Goal: Transaction & Acquisition: Book appointment/travel/reservation

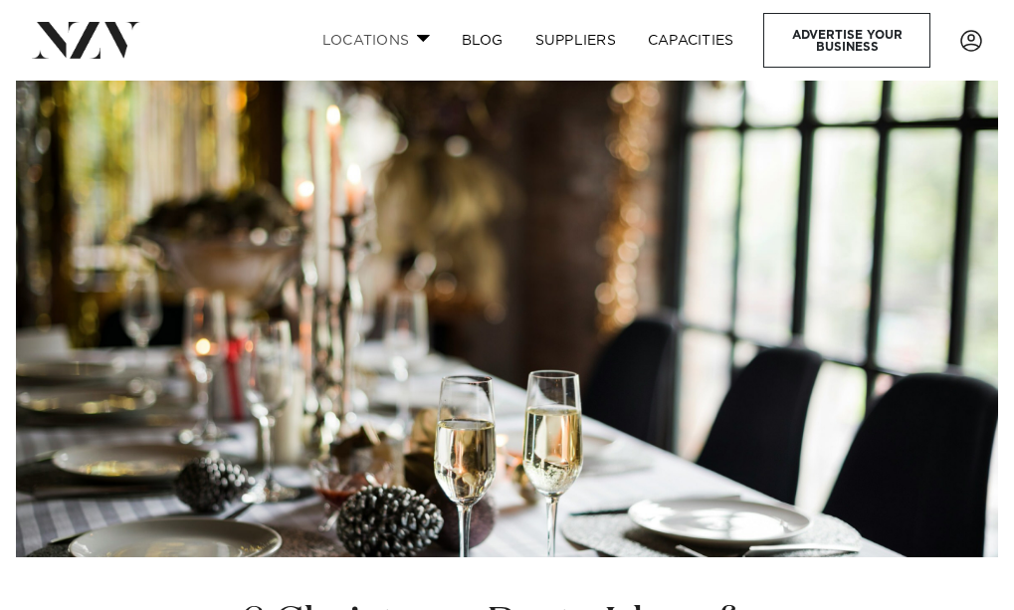
click at [406, 42] on link "Locations" at bounding box center [376, 40] width 139 height 43
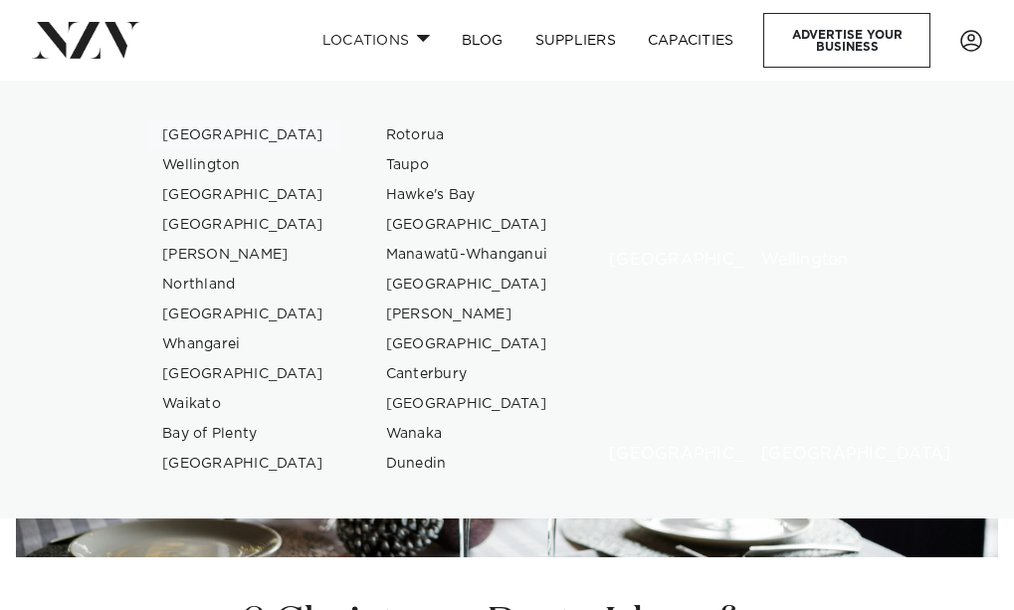
click at [195, 128] on link "[GEOGRAPHIC_DATA]" at bounding box center [243, 135] width 194 height 30
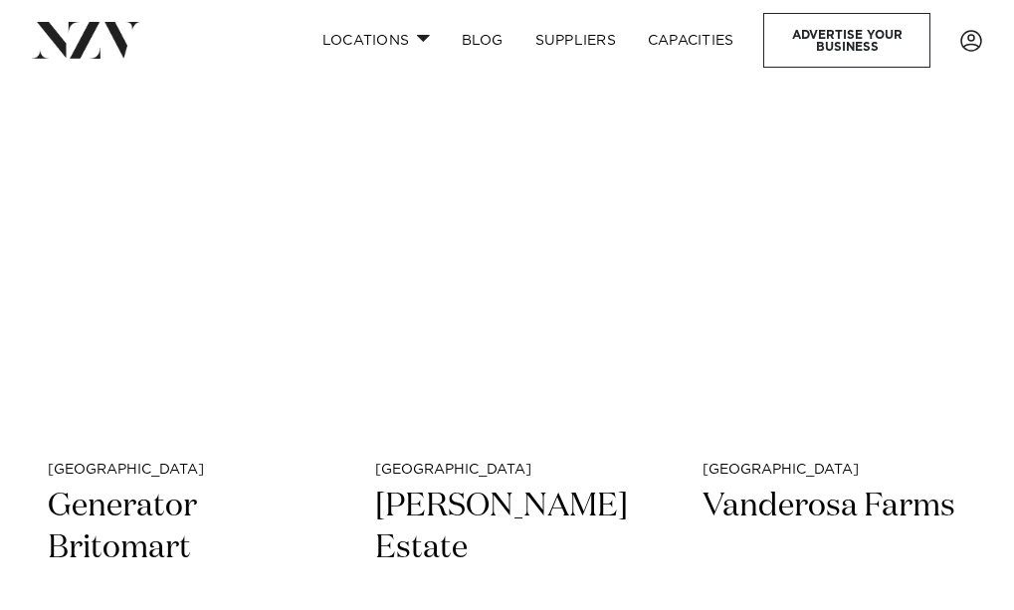
scroll to position [4478, 0]
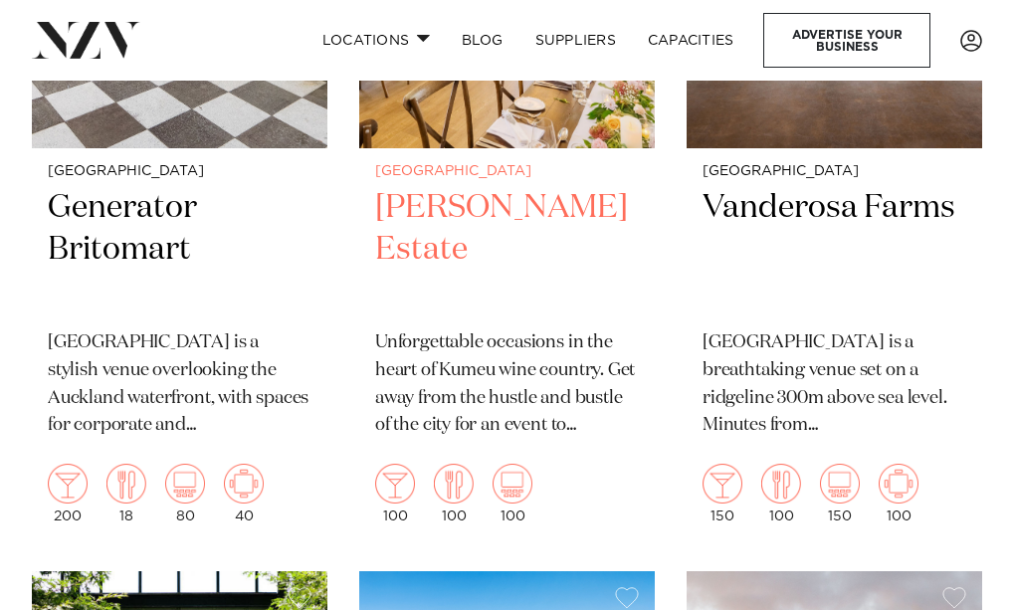
click at [476, 187] on h2 "Abel Estate" at bounding box center [507, 250] width 264 height 126
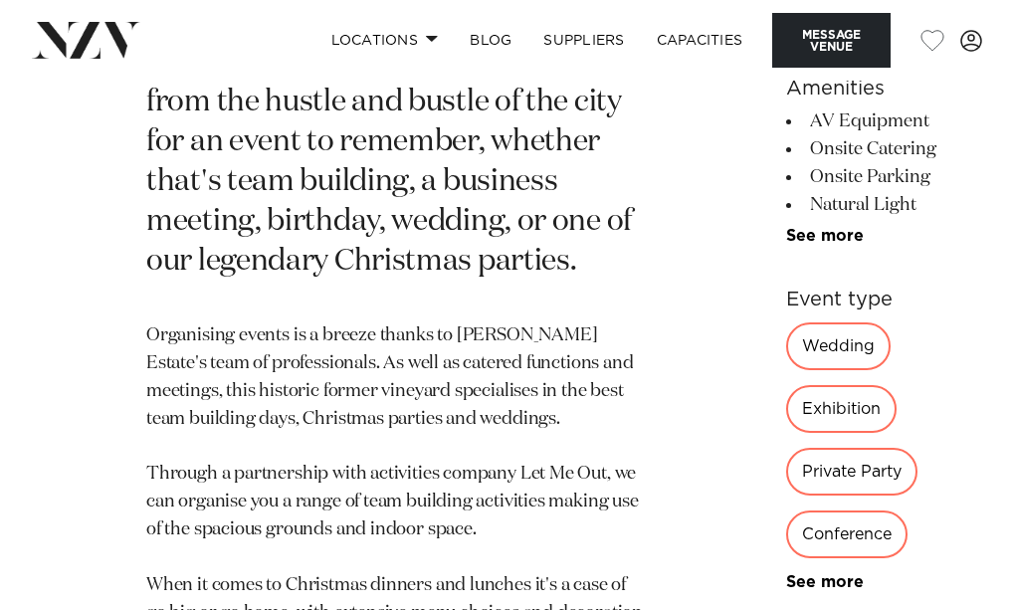
scroll to position [896, 0]
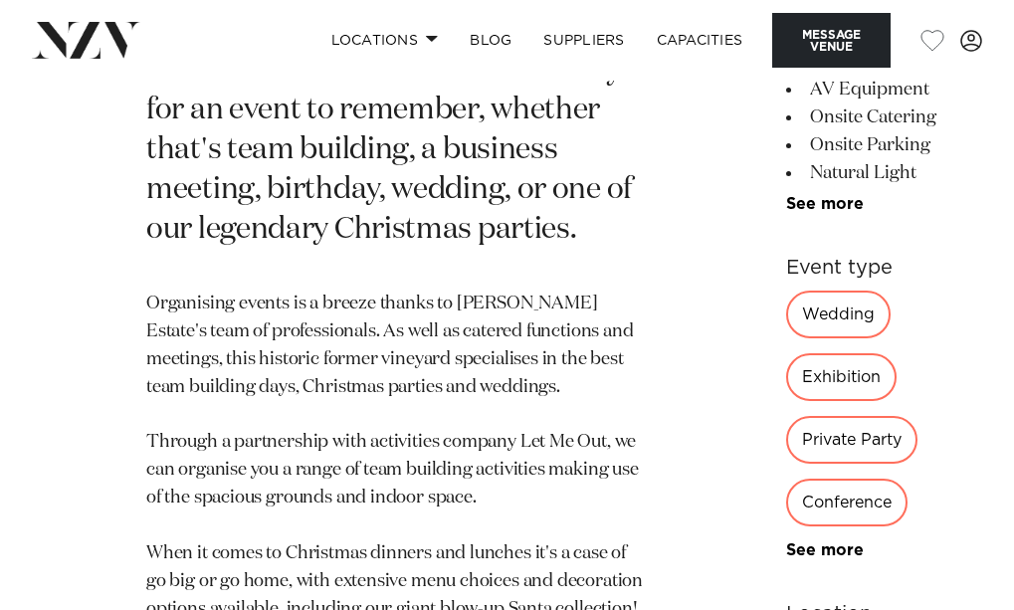
click at [786, 464] on div "Private Party" at bounding box center [851, 440] width 131 height 48
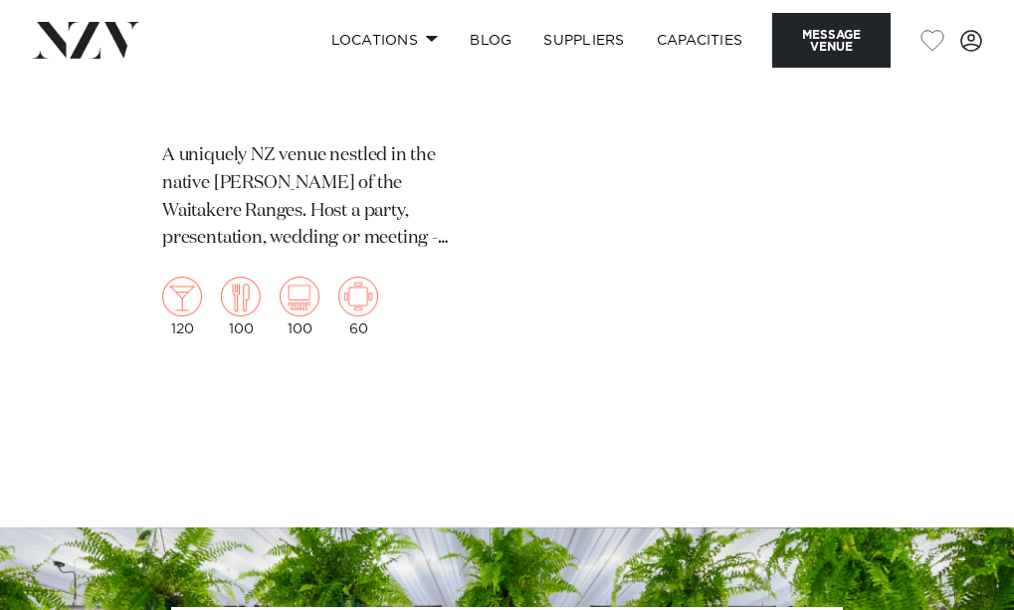
scroll to position [4677, 0]
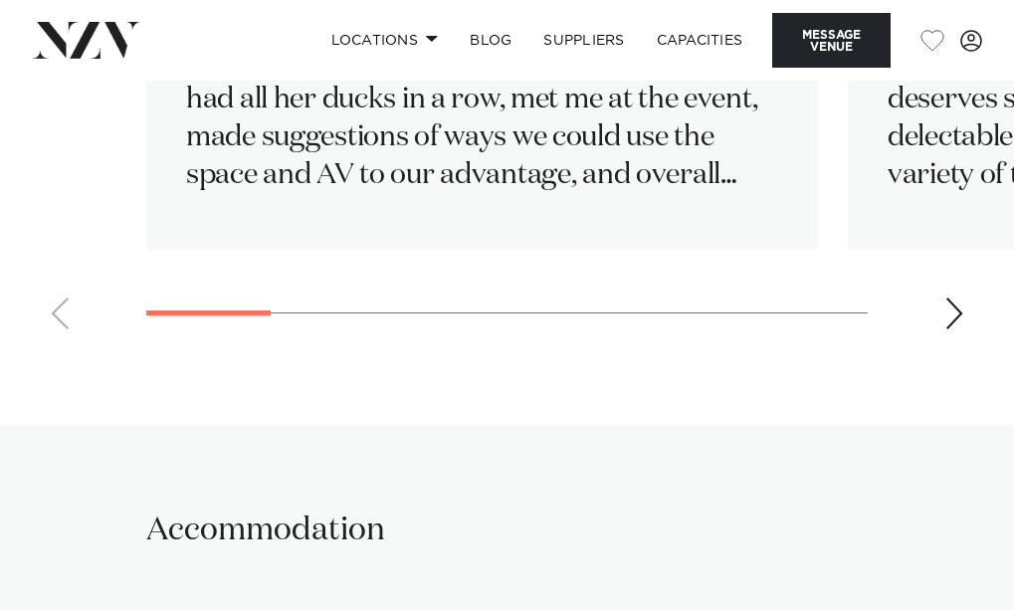
scroll to position [3881, 0]
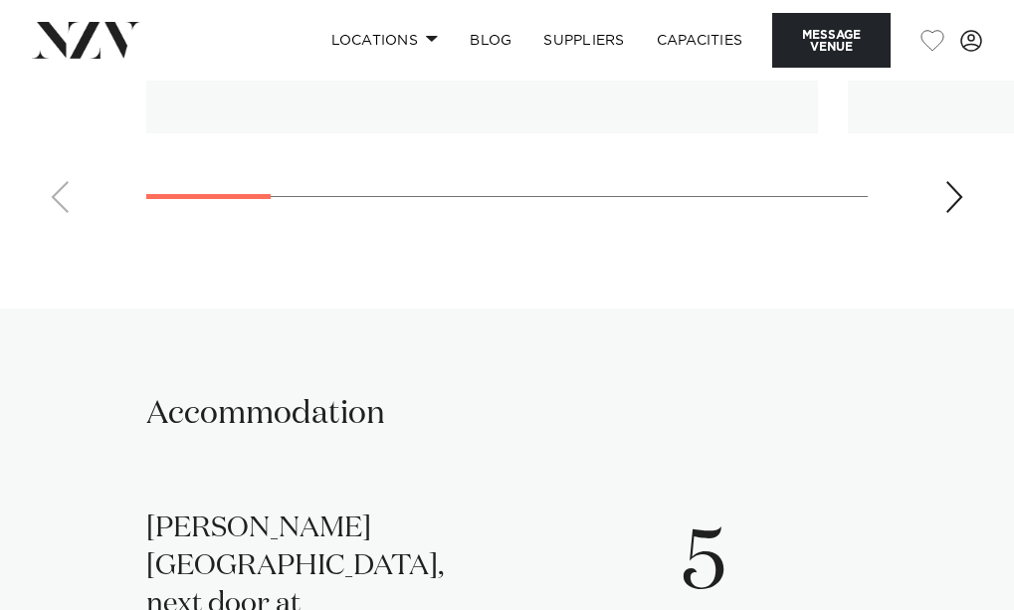
scroll to position [3981, 0]
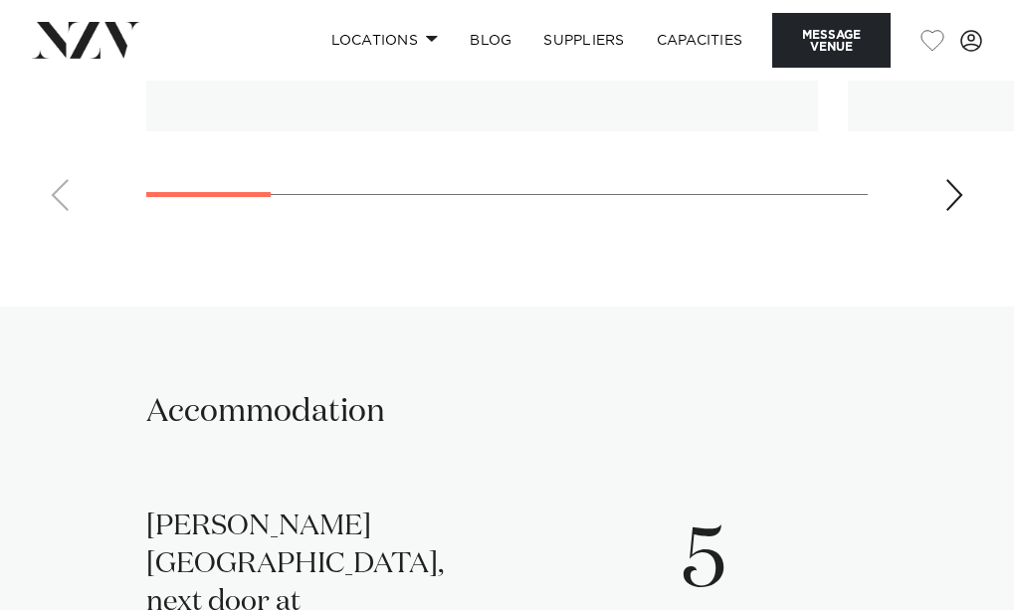
click at [693, 46] on link "Capacities" at bounding box center [700, 40] width 118 height 43
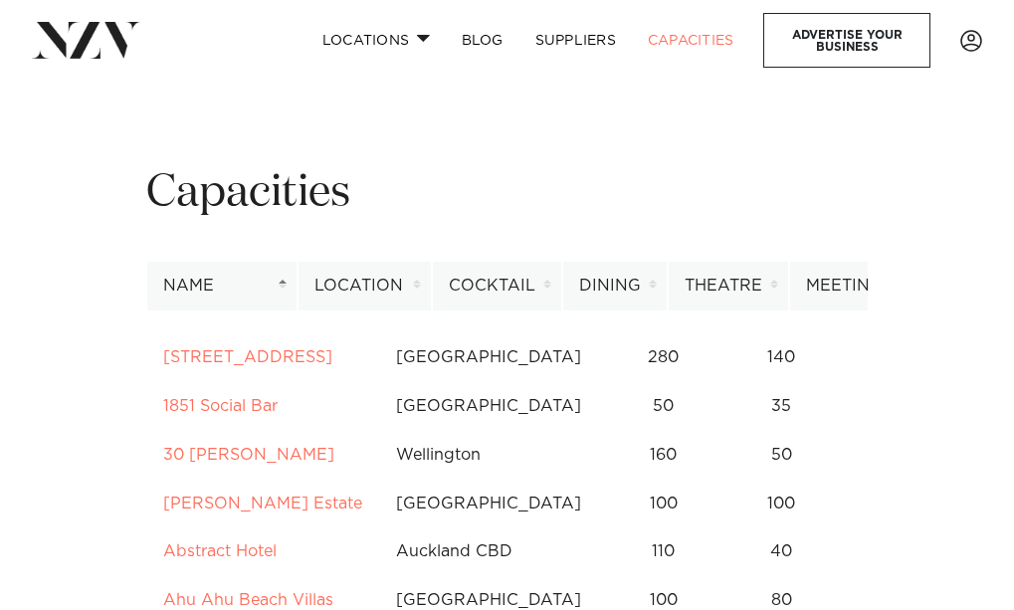
click at [431, 284] on th "Location" at bounding box center [365, 286] width 134 height 49
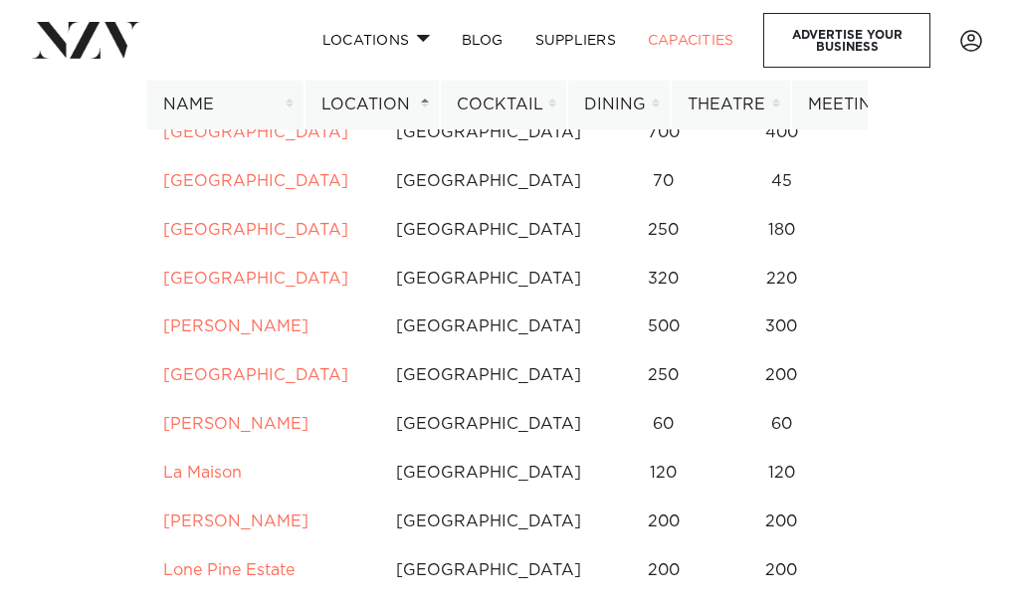
scroll to position [1990, 0]
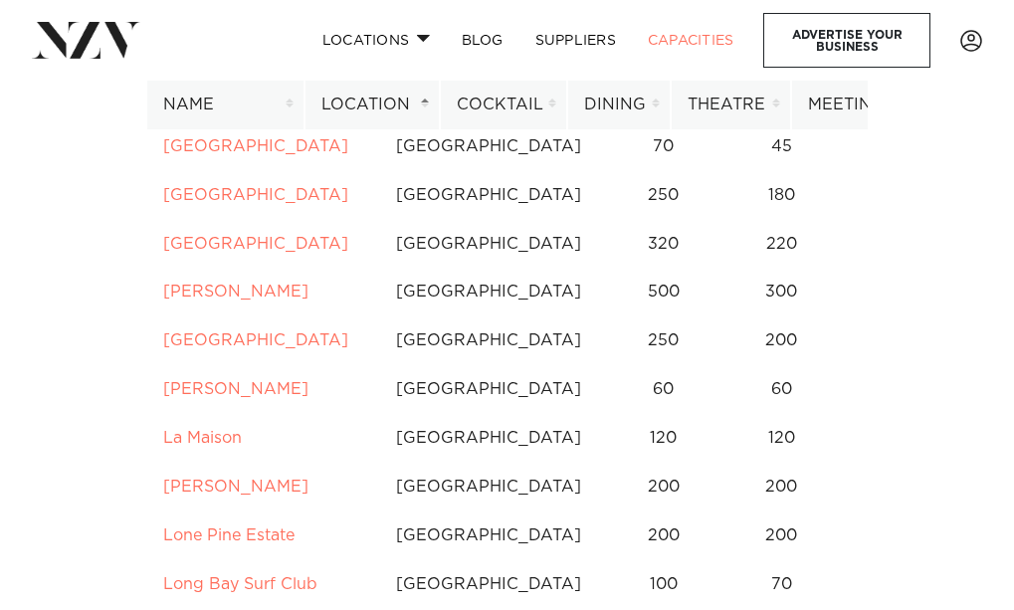
click at [194, 57] on link "[PERSON_NAME]" at bounding box center [235, 49] width 145 height 16
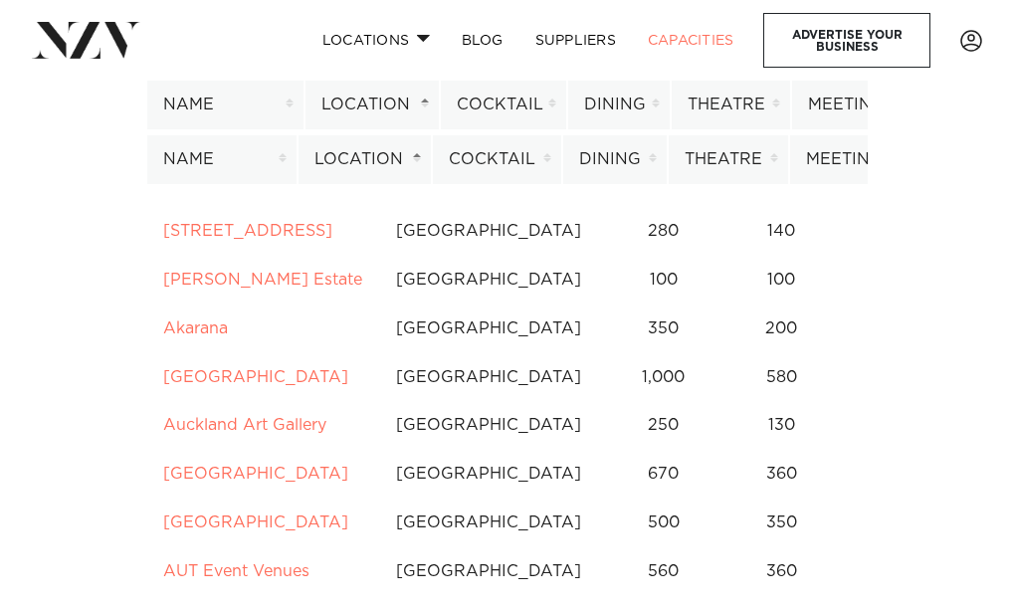
scroll to position [0, 0]
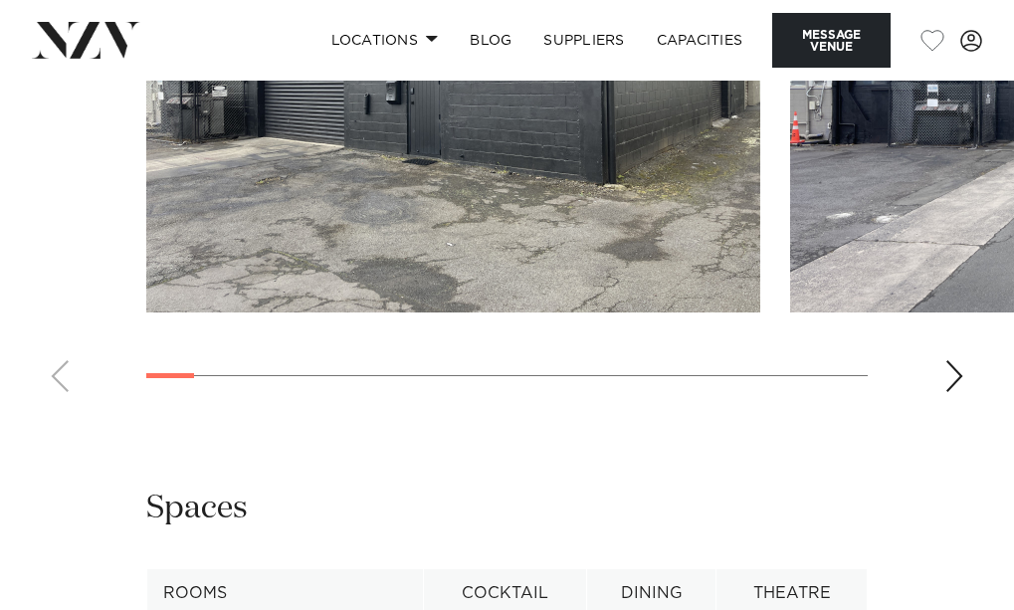
scroll to position [1990, 0]
